Goal: Information Seeking & Learning: Learn about a topic

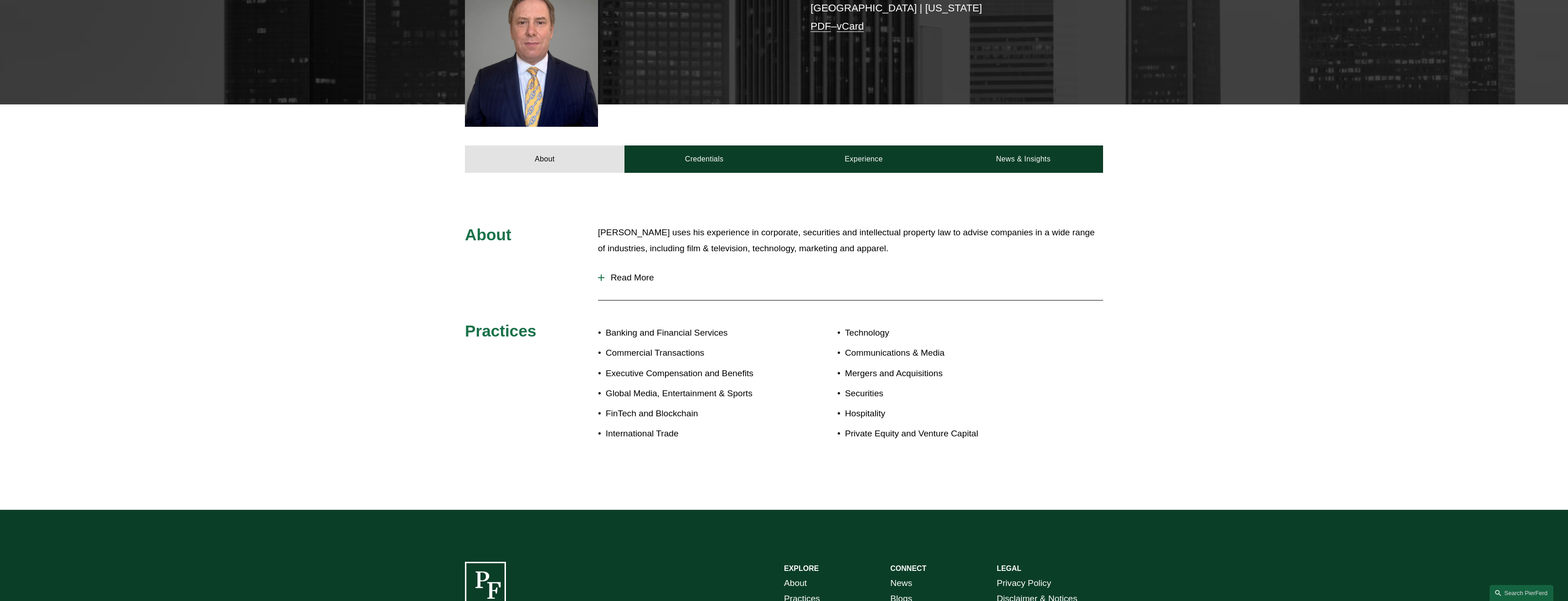
scroll to position [300, 0]
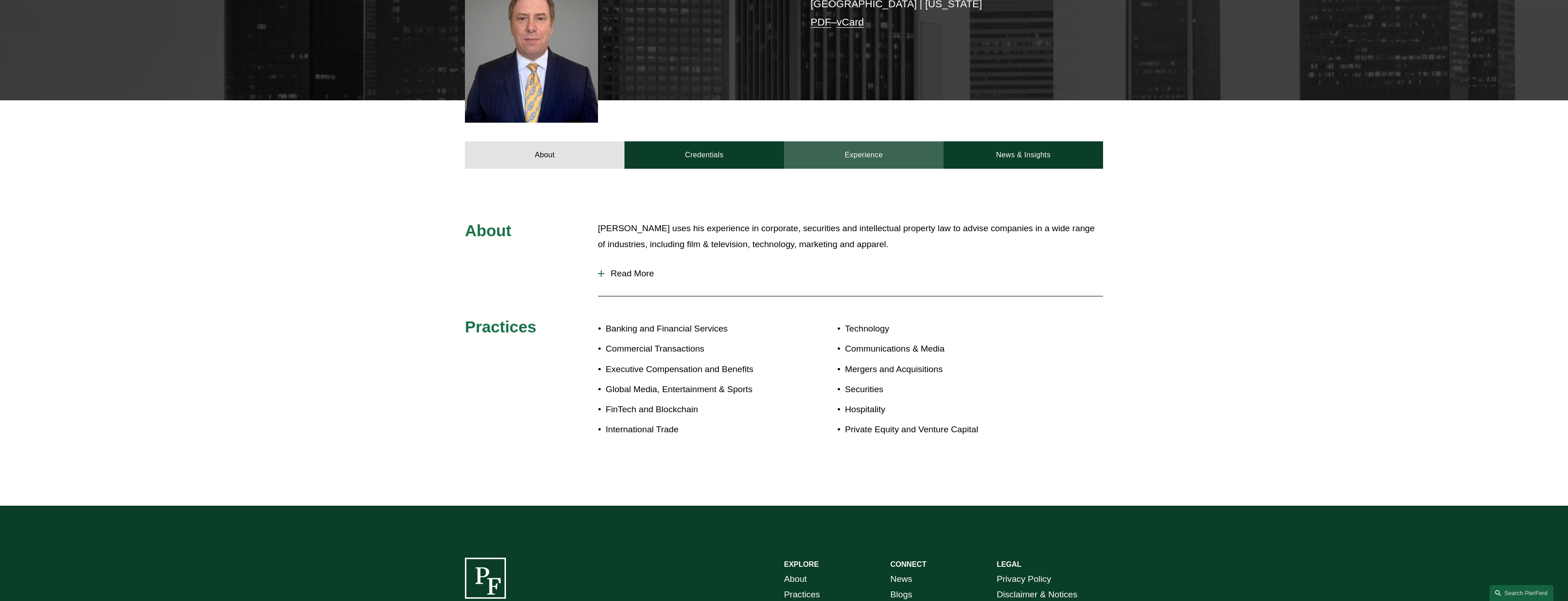
click at [858, 144] on link "Experience" at bounding box center [863, 155] width 160 height 27
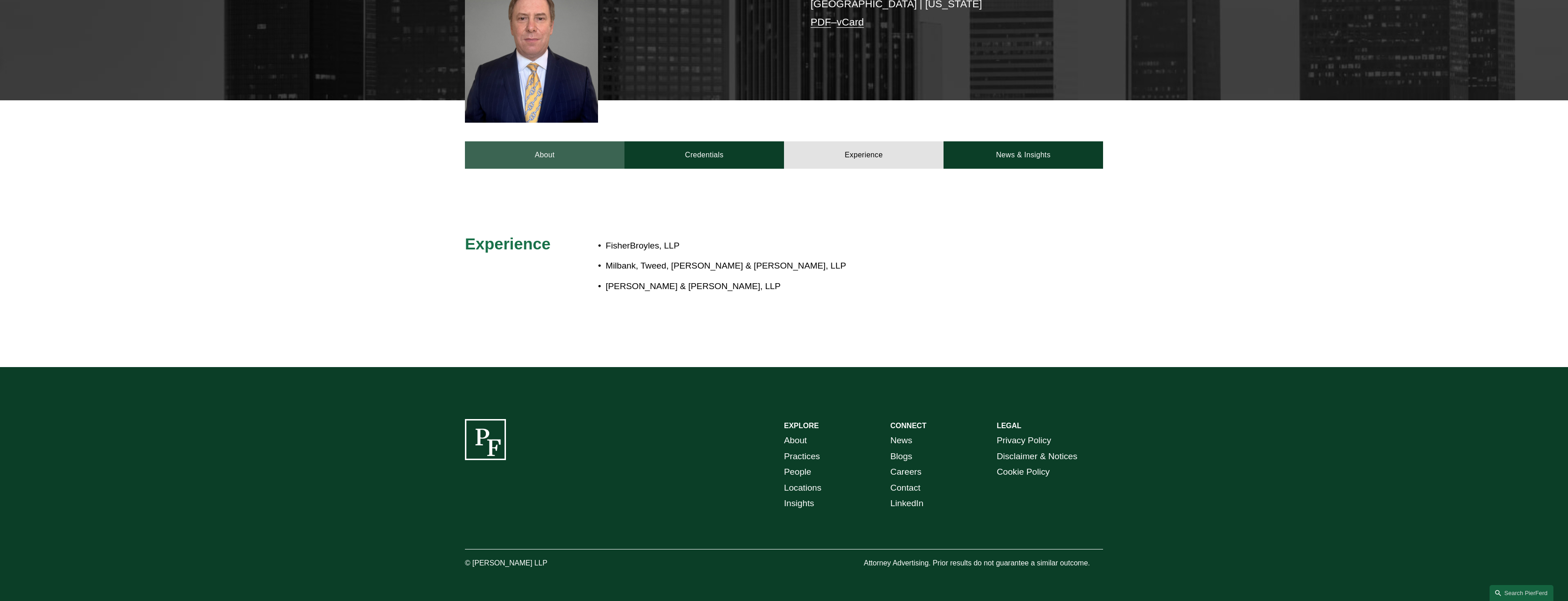
click at [558, 143] on link "About" at bounding box center [544, 155] width 160 height 27
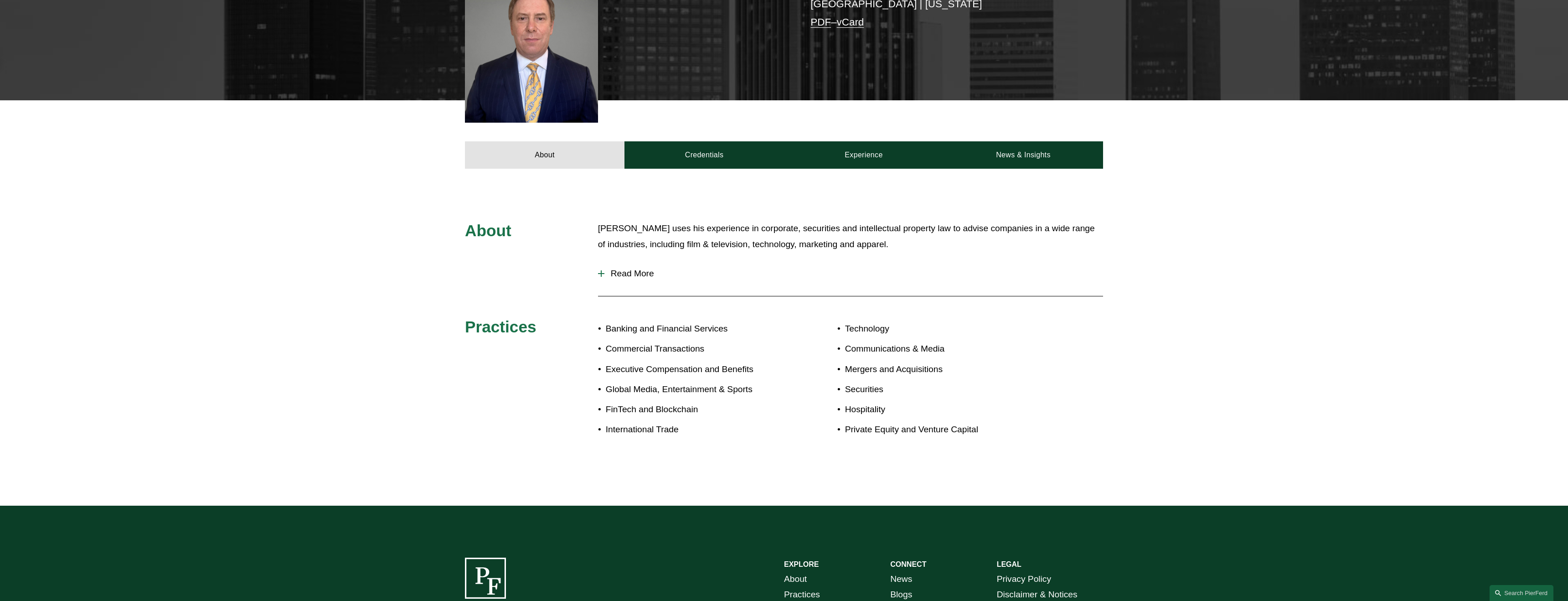
click at [625, 268] on span "Read More" at bounding box center [853, 273] width 499 height 10
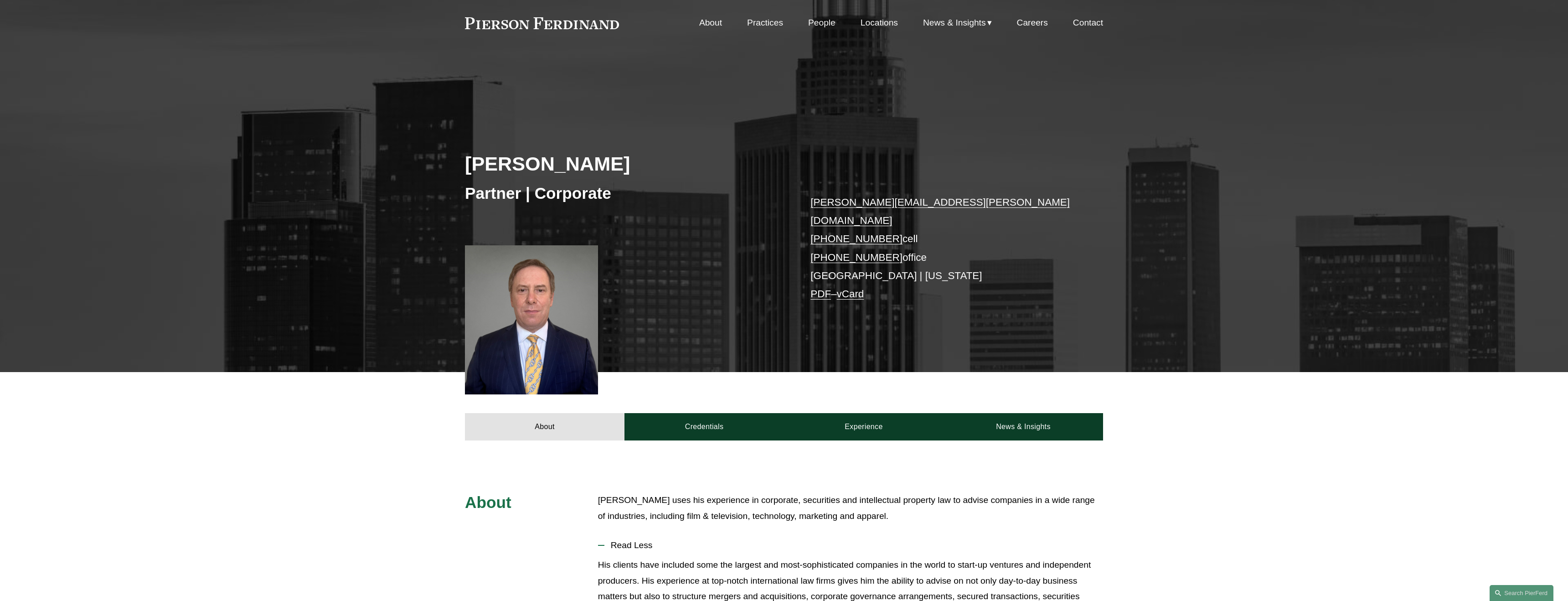
scroll to position [28, 0]
click at [320, 305] on div "Steven C. Papkin Partner | Corporate steven.papkin@pierferd.com +1.310.415.6254…" at bounding box center [784, 235] width 1568 height 275
click at [826, 19] on link "People" at bounding box center [821, 24] width 27 height 17
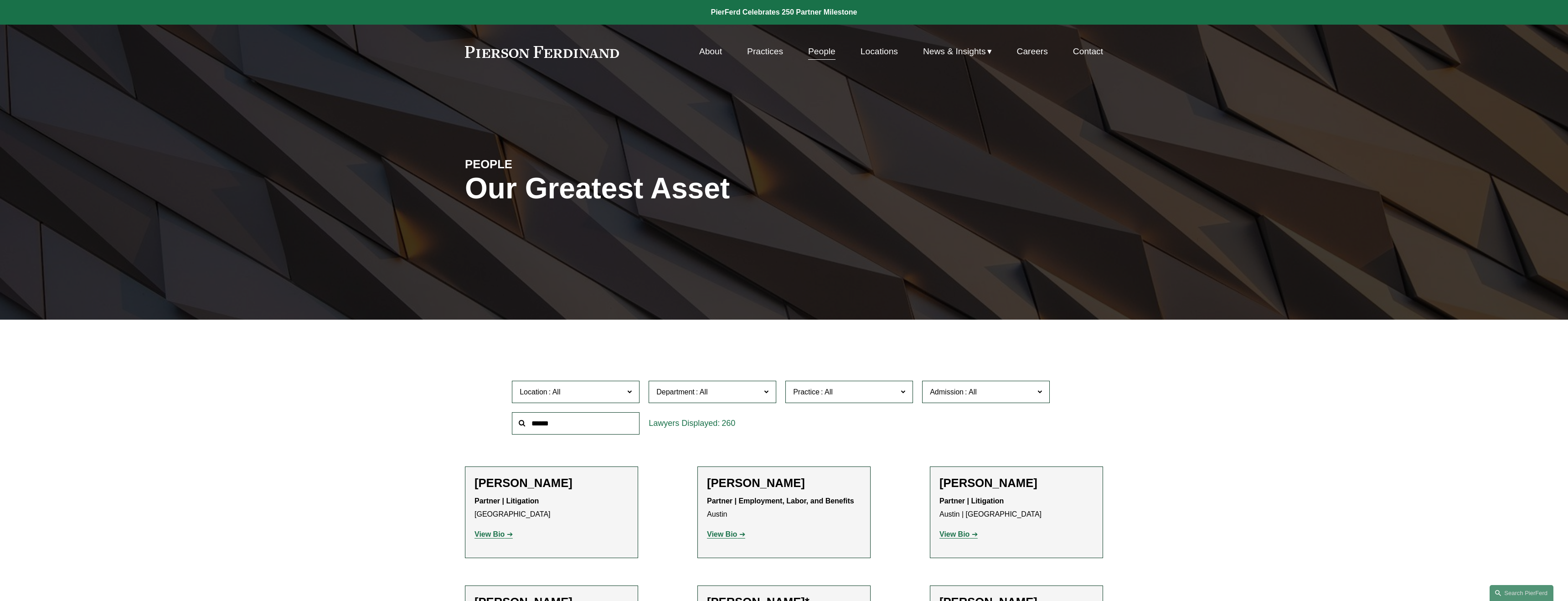
click at [580, 425] on input "text" at bounding box center [575, 424] width 127 height 23
type input "*********"
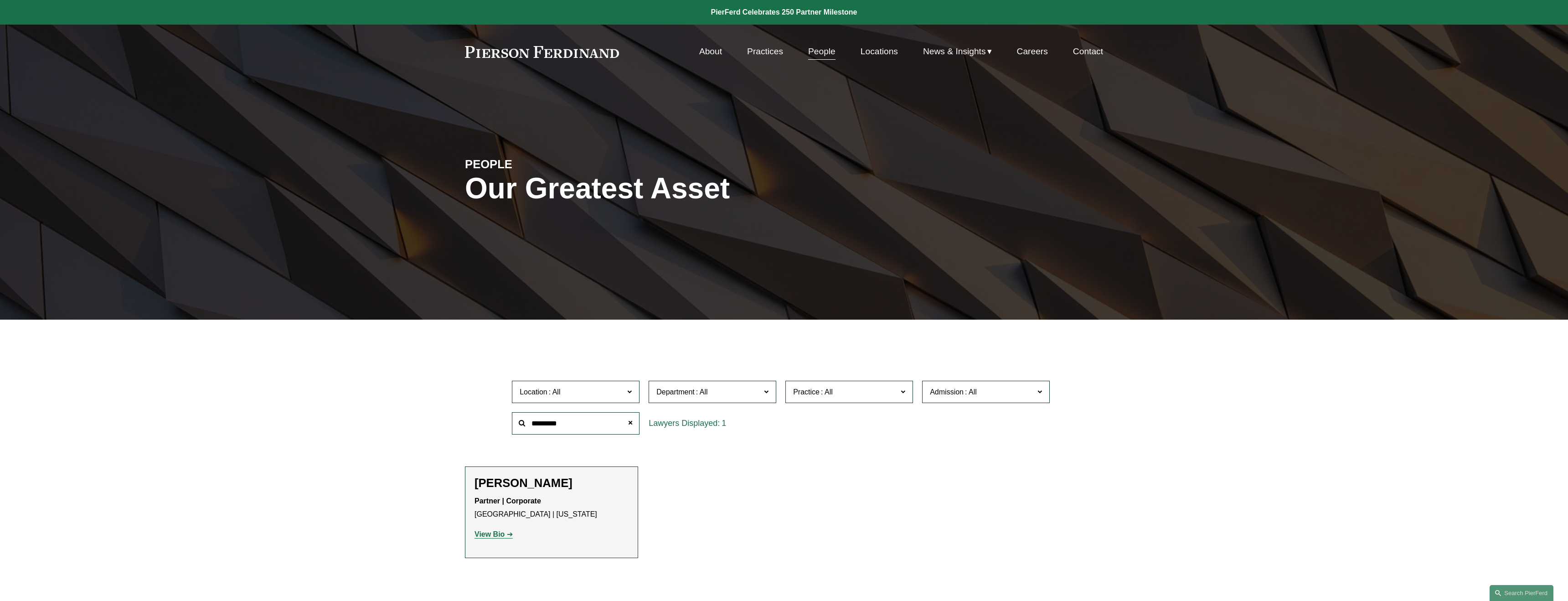
click at [497, 541] on p "View Bio" at bounding box center [551, 534] width 154 height 13
click at [501, 535] on strong "View Bio" at bounding box center [489, 534] width 30 height 8
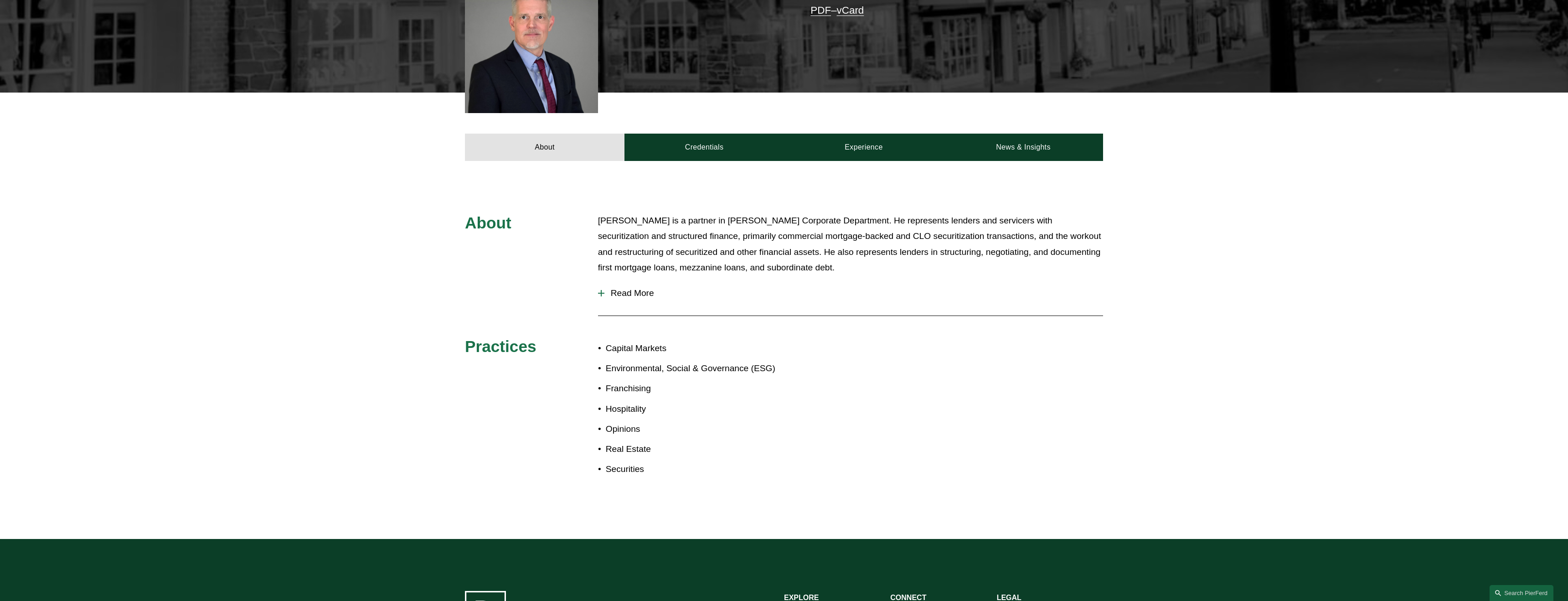
scroll to position [298, 0]
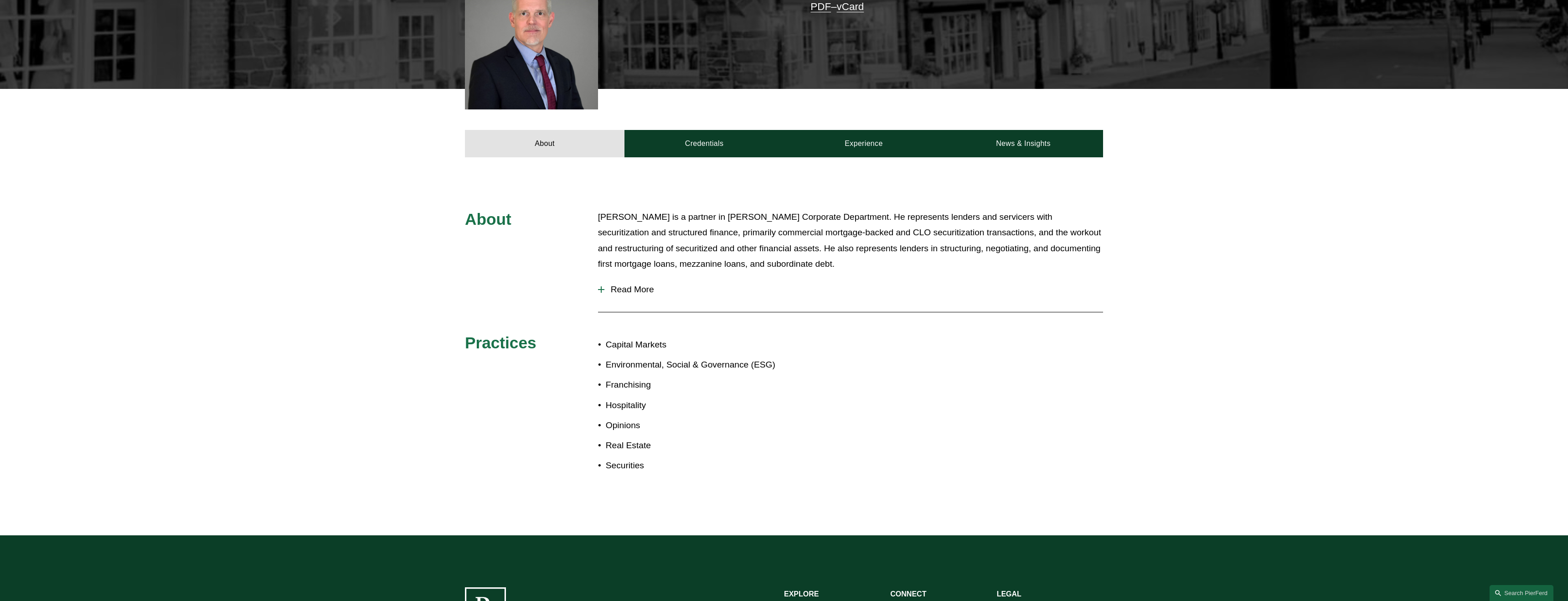
click at [635, 295] on button "Read More" at bounding box center [850, 289] width 505 height 24
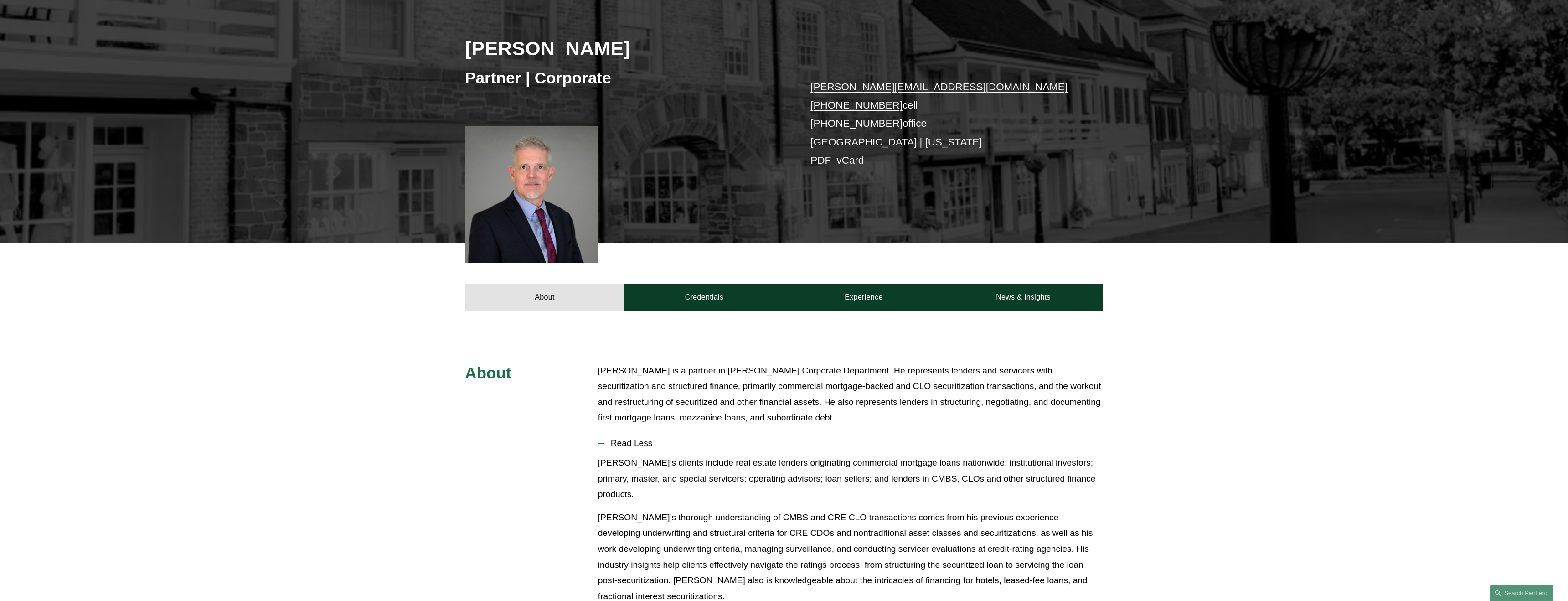
scroll to position [0, 0]
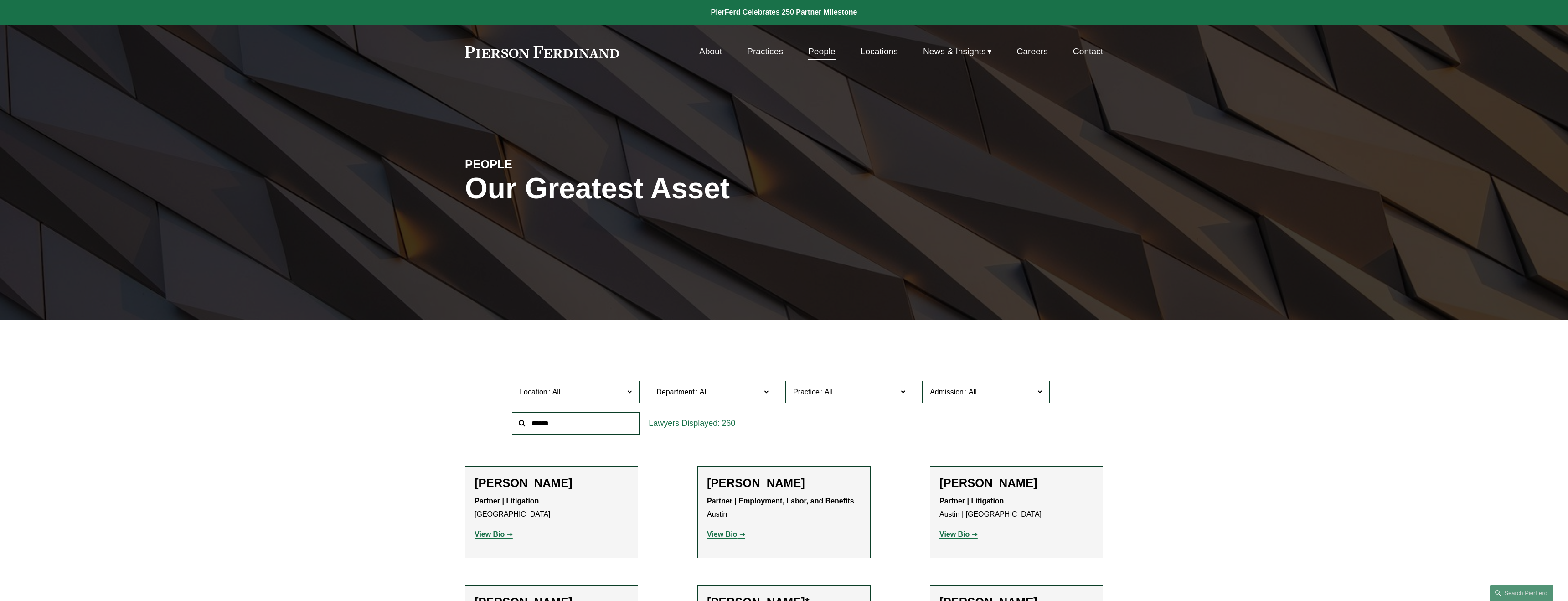
click at [533, 429] on input "text" at bounding box center [575, 424] width 127 height 23
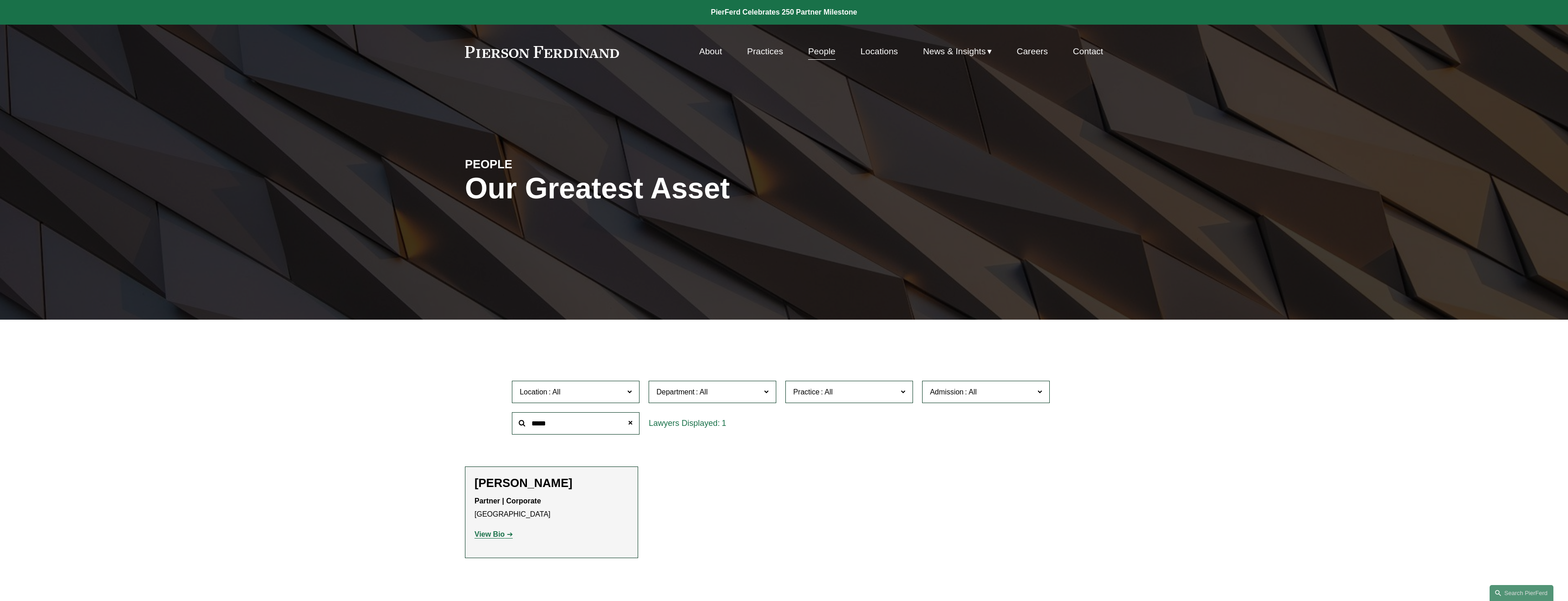
click at [490, 535] on strong "View Bio" at bounding box center [489, 534] width 30 height 8
click at [543, 424] on input "*****" at bounding box center [575, 424] width 127 height 23
type input "****"
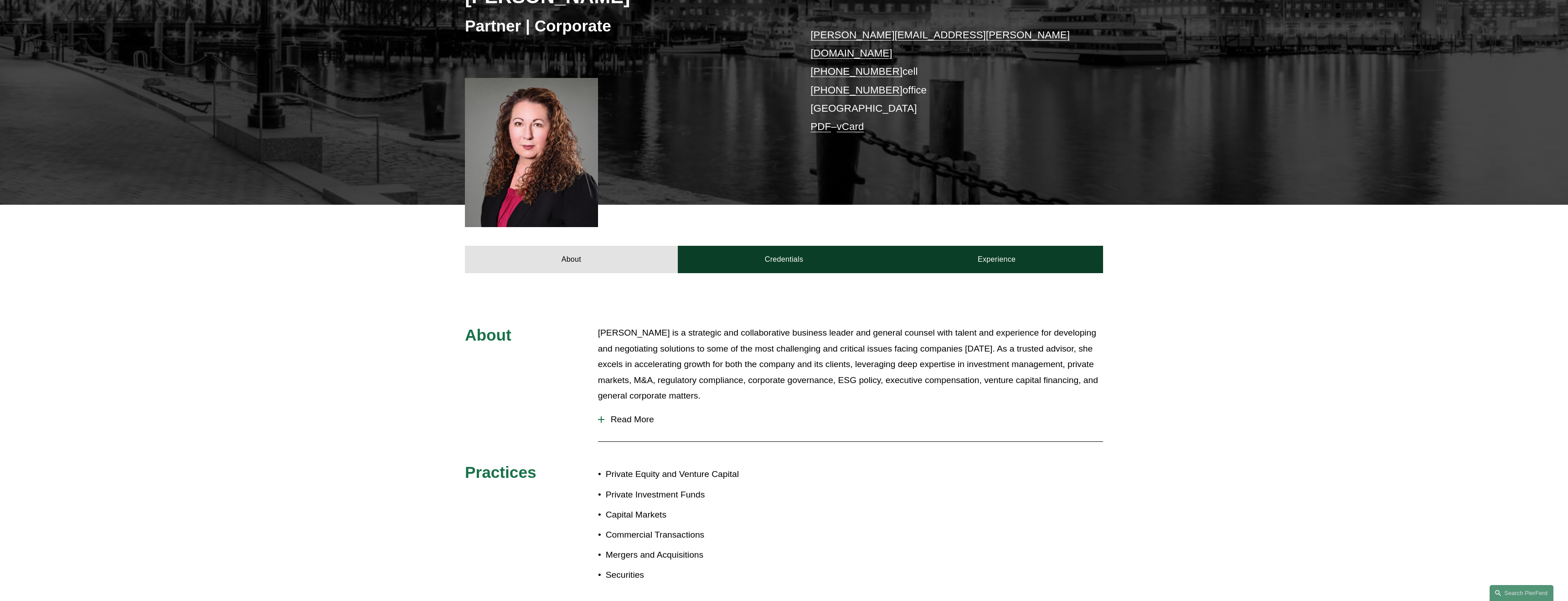
scroll to position [203, 0]
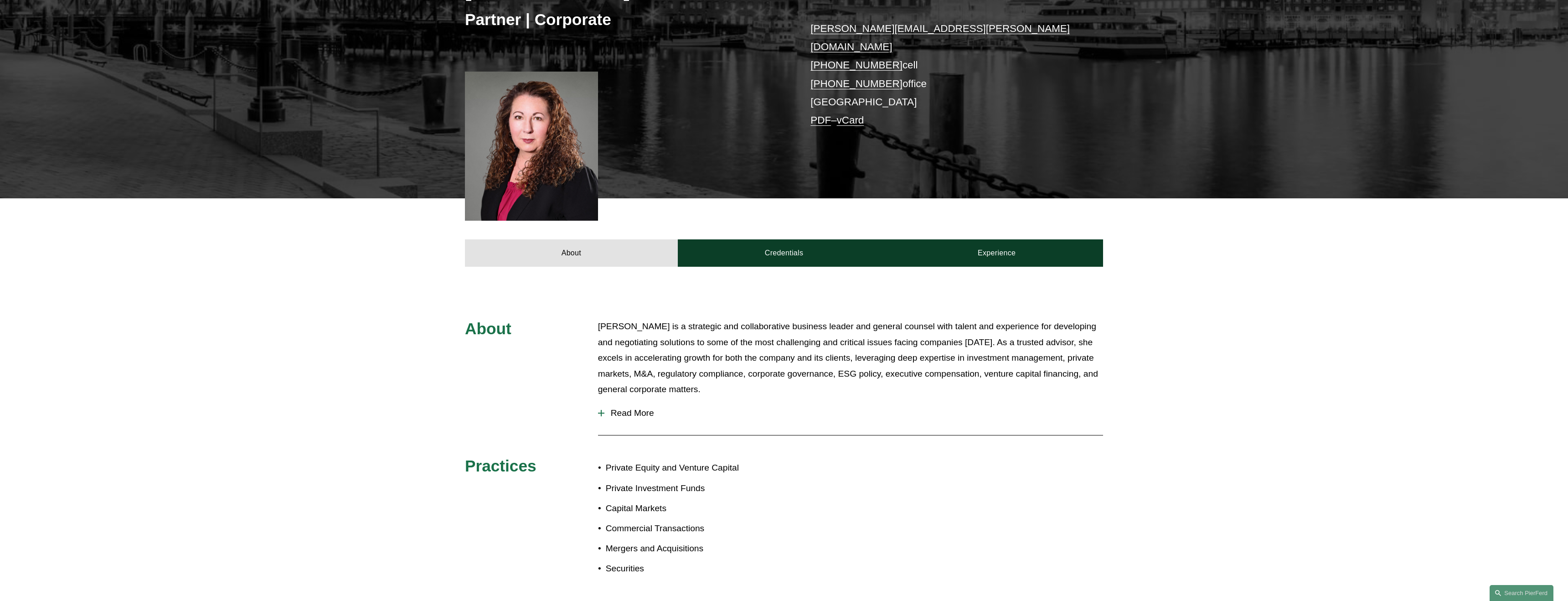
click at [636, 408] on span "Read More" at bounding box center [853, 412] width 499 height 10
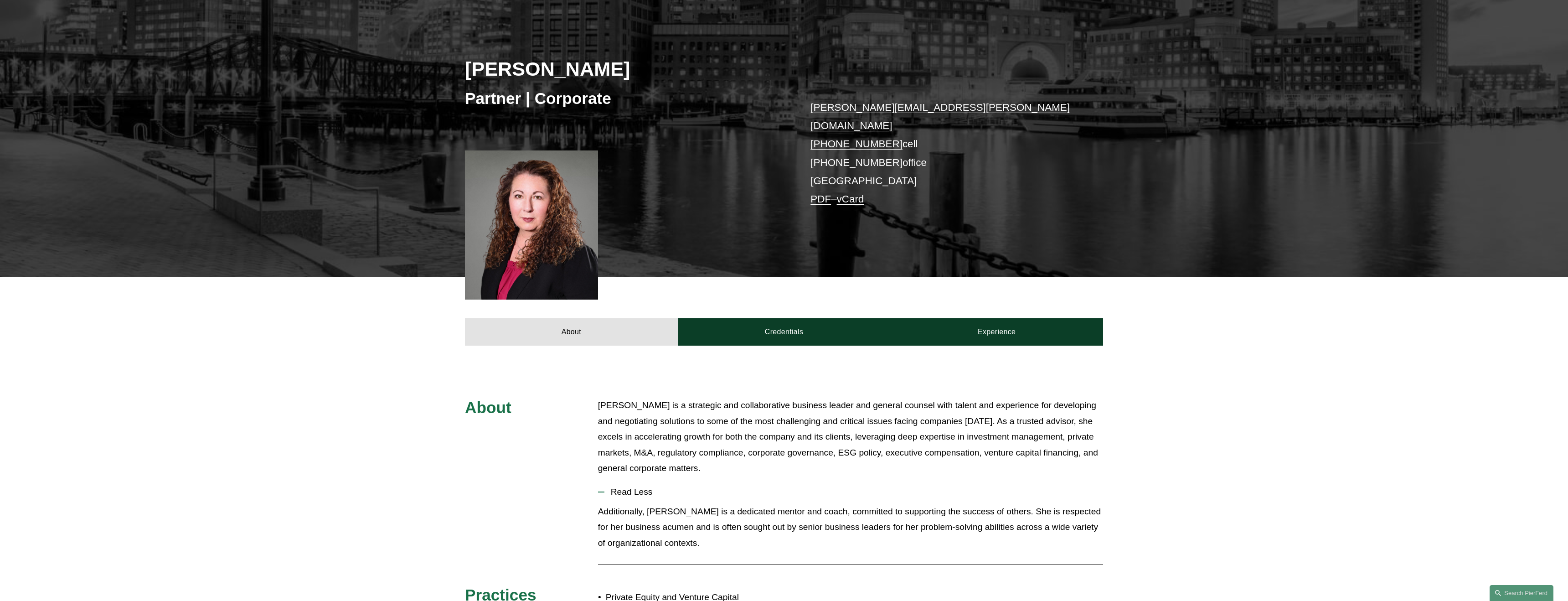
scroll to position [123, 0]
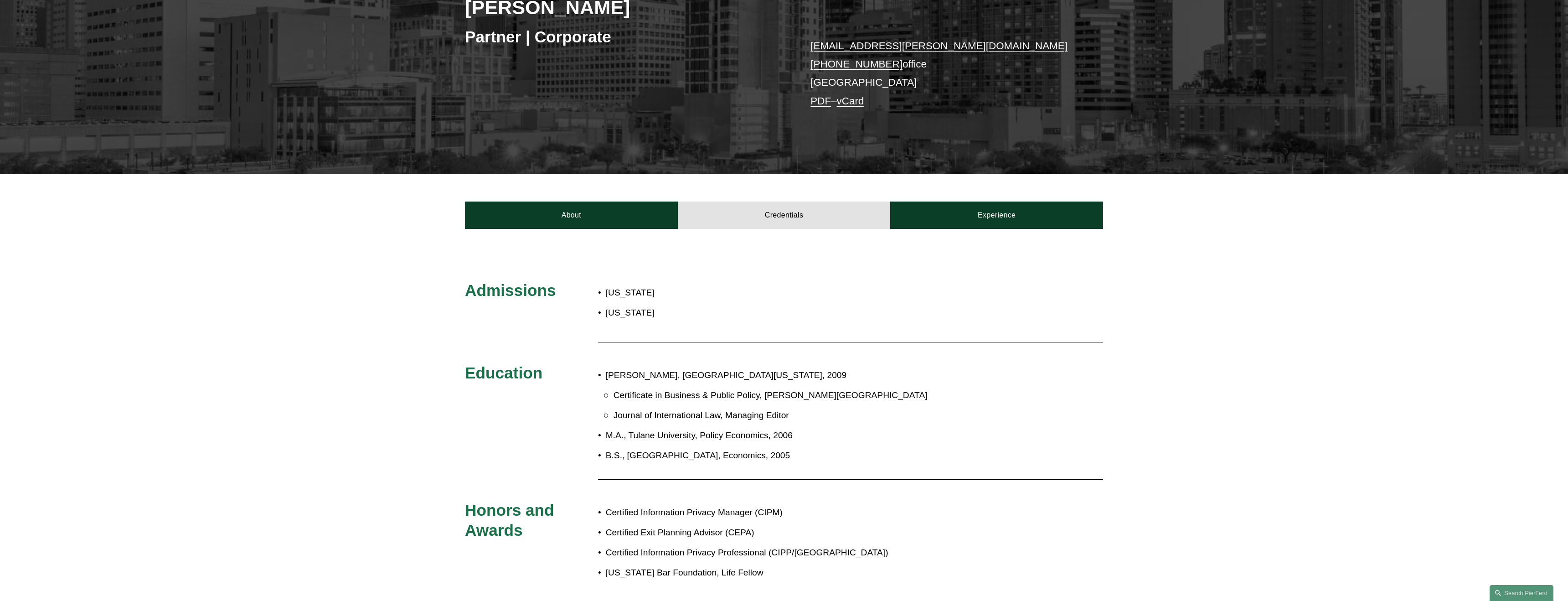
scroll to position [180, 0]
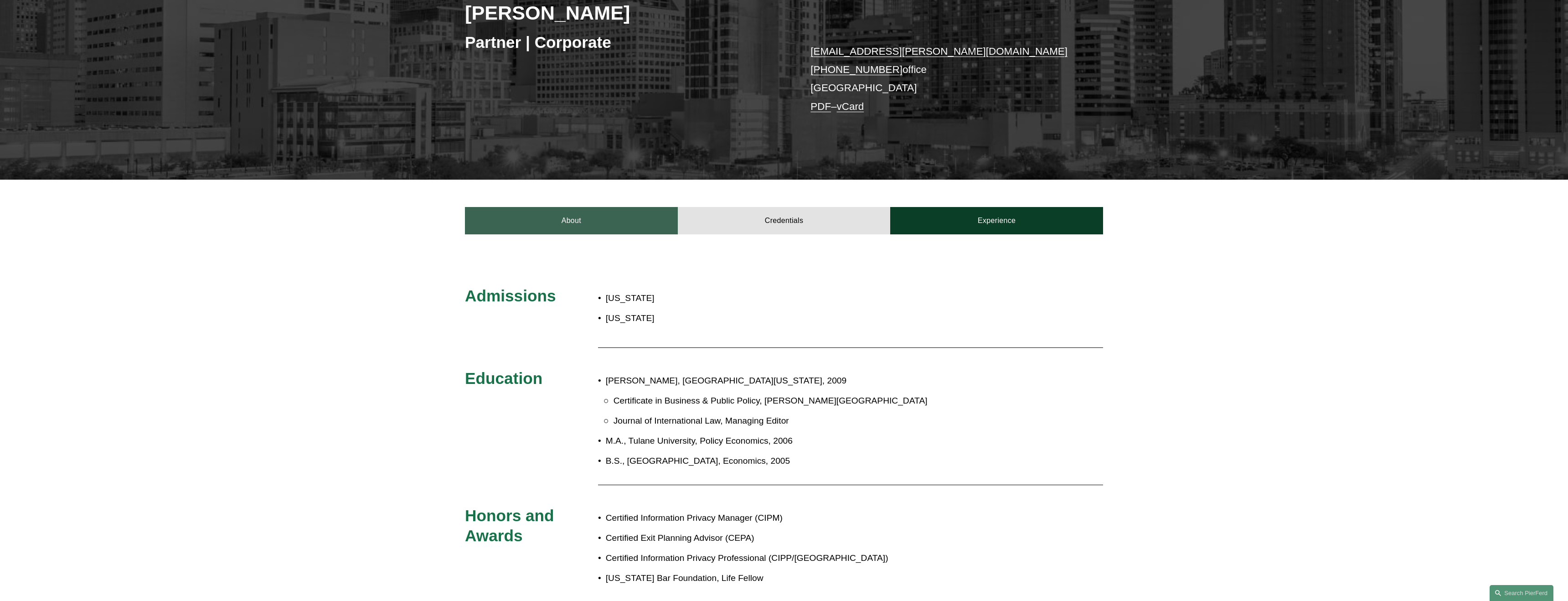
click at [551, 225] on link "About" at bounding box center [571, 220] width 213 height 27
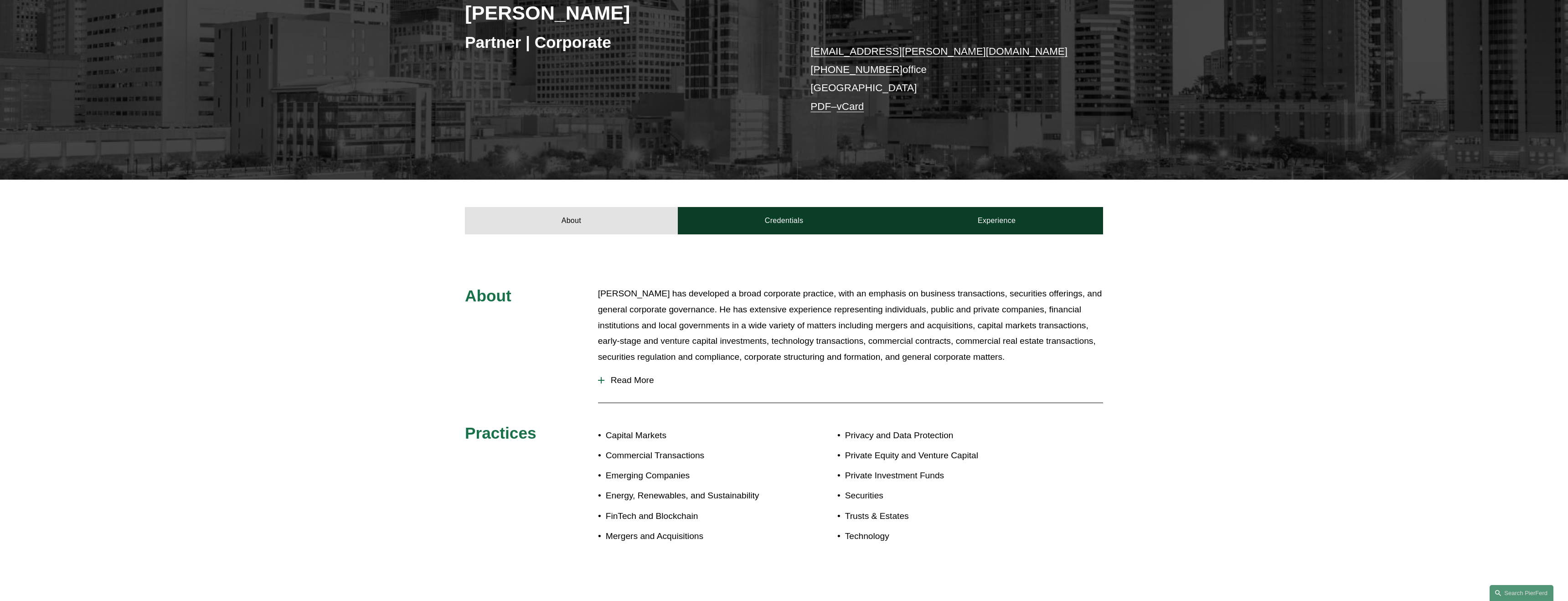
click at [613, 376] on span "Read More" at bounding box center [853, 380] width 499 height 10
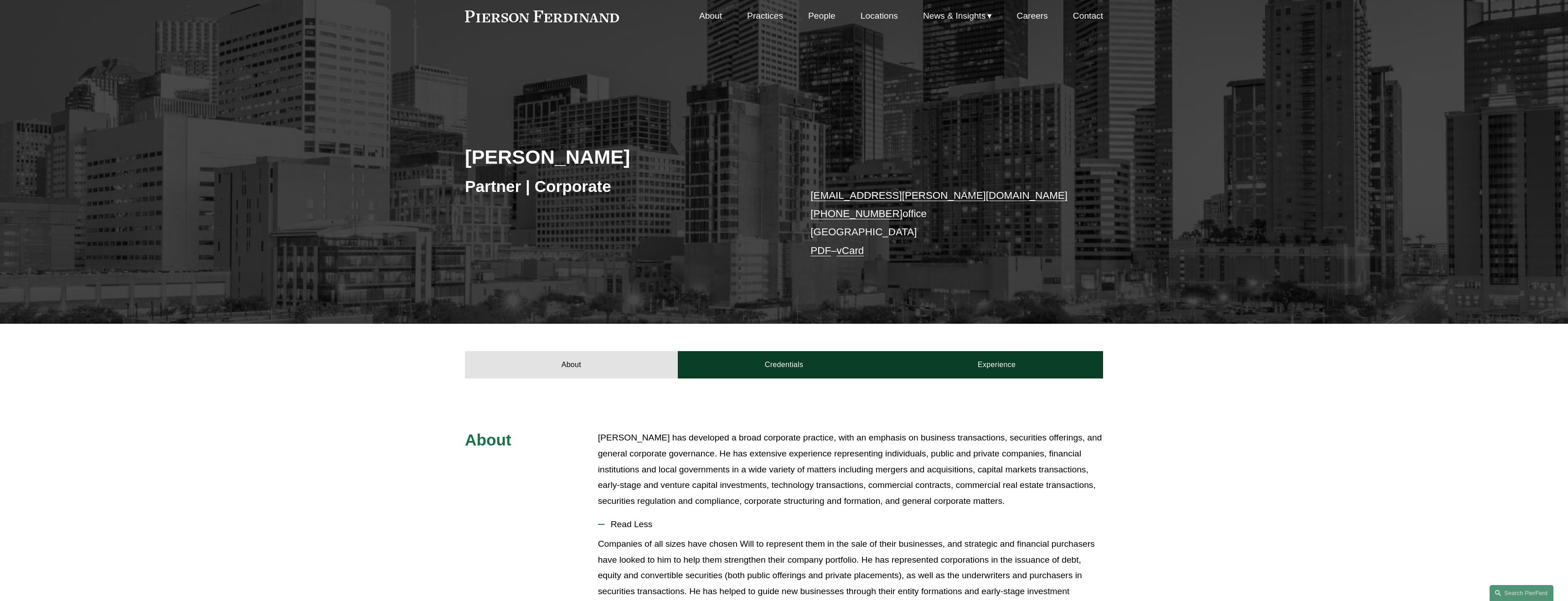
scroll to position [37, 0]
